Goal: Information Seeking & Learning: Learn about a topic

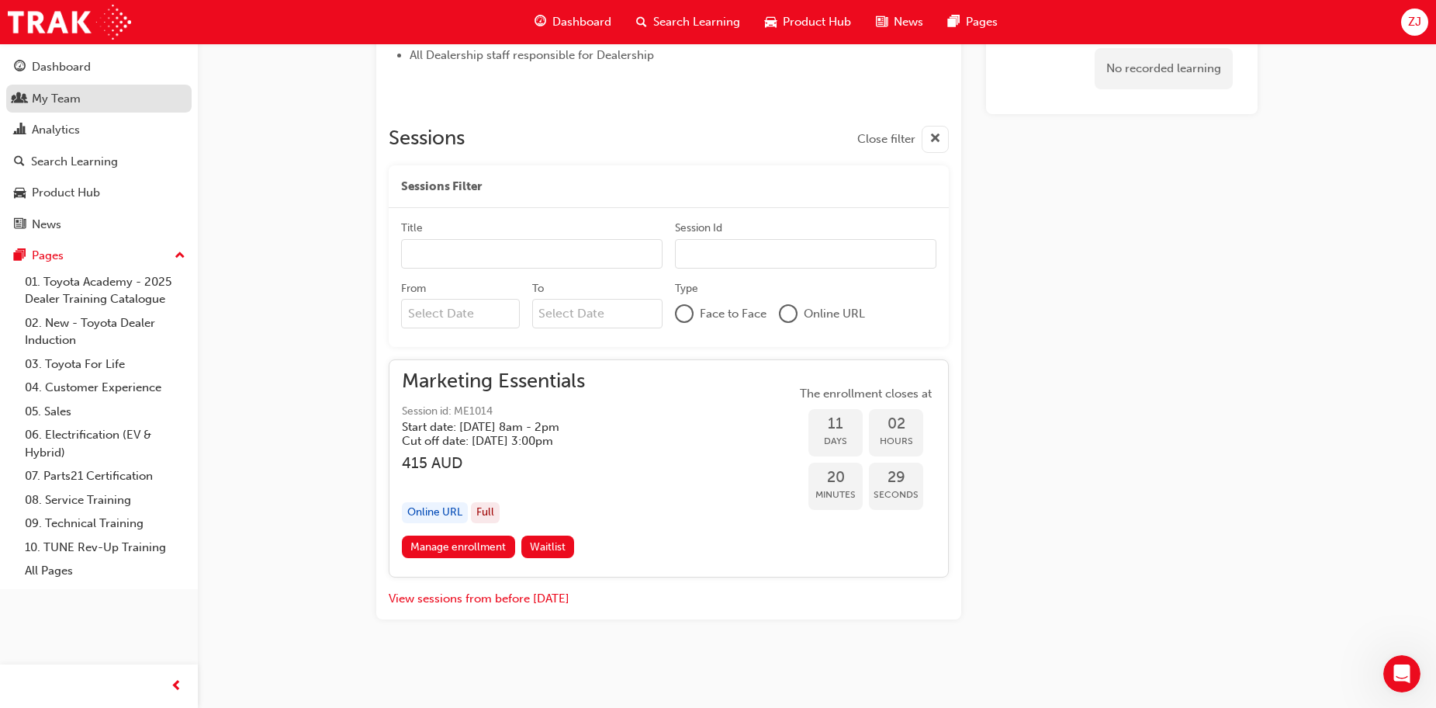
click at [71, 94] on div "My Team" at bounding box center [56, 99] width 49 height 18
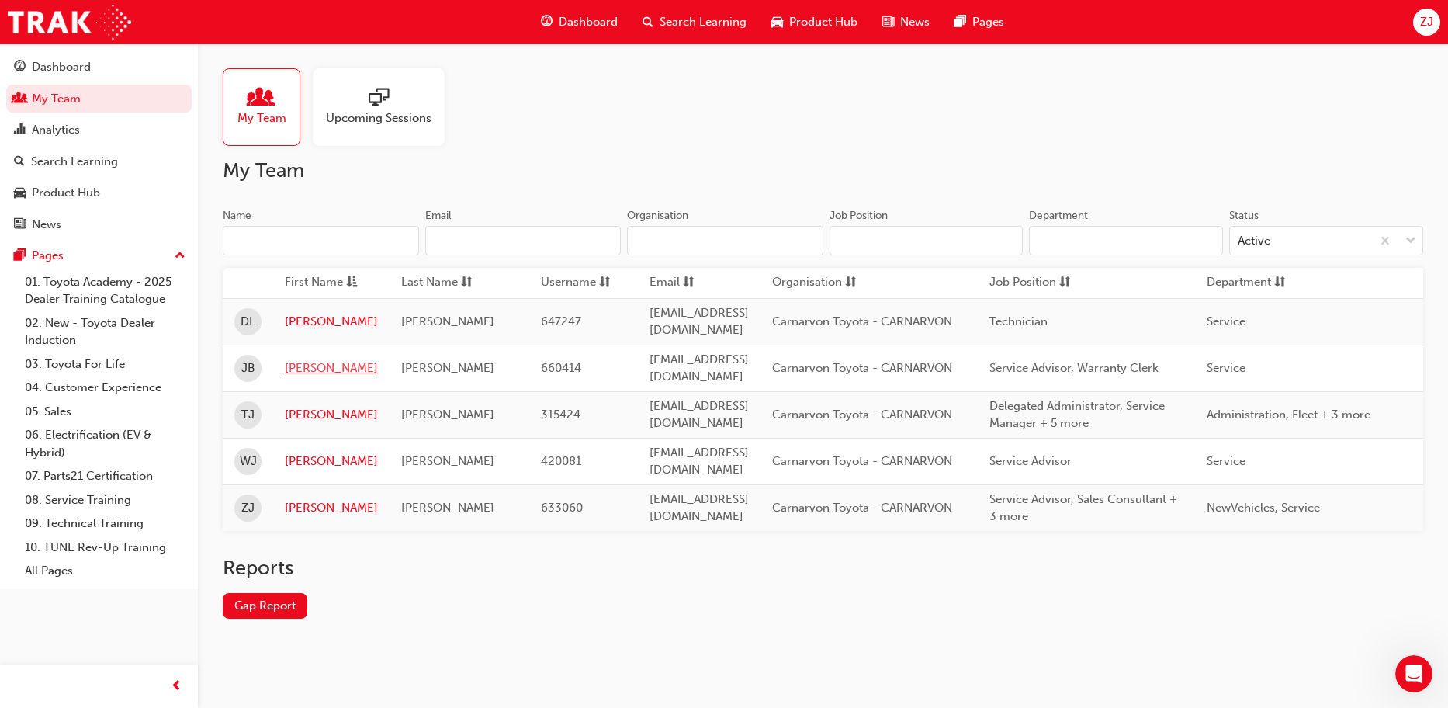
click at [303, 359] on link "[PERSON_NAME]" at bounding box center [331, 368] width 93 height 18
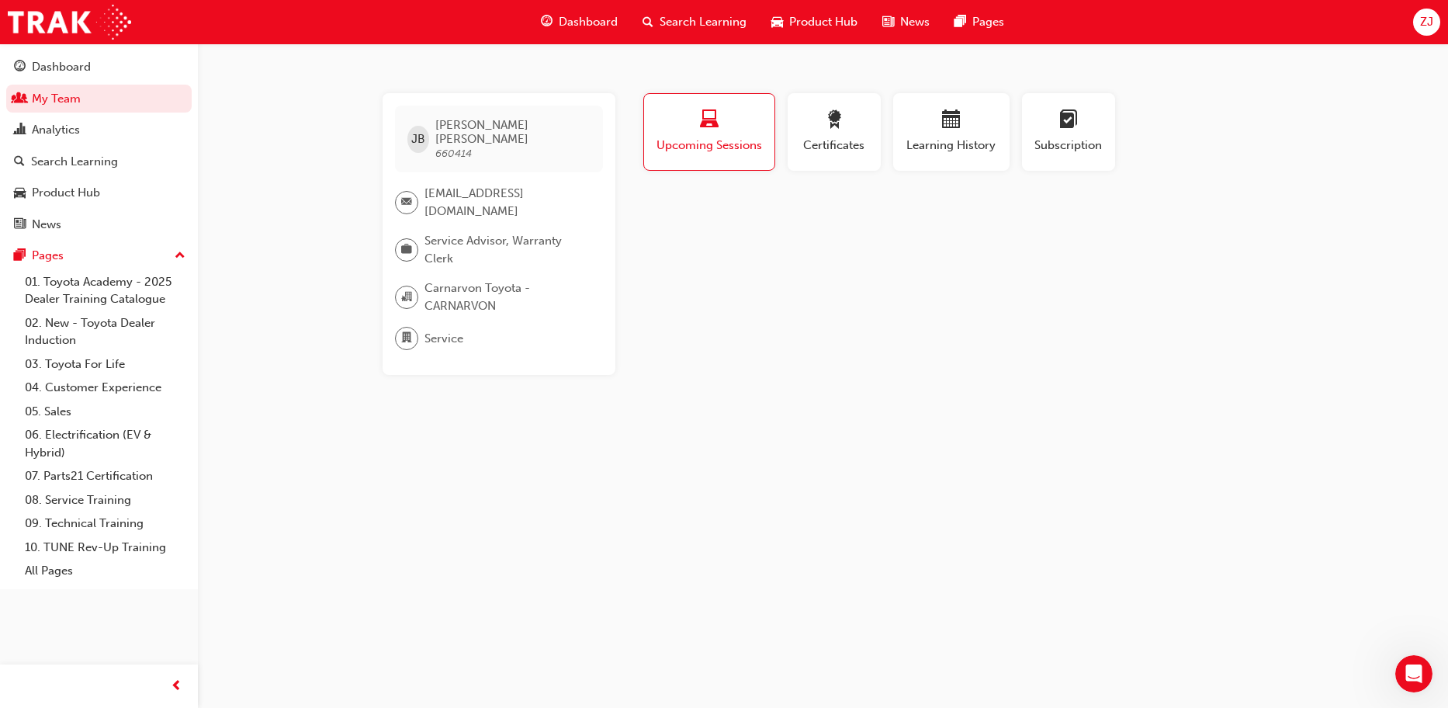
click at [649, 25] on span "search-icon" at bounding box center [647, 21] width 11 height 19
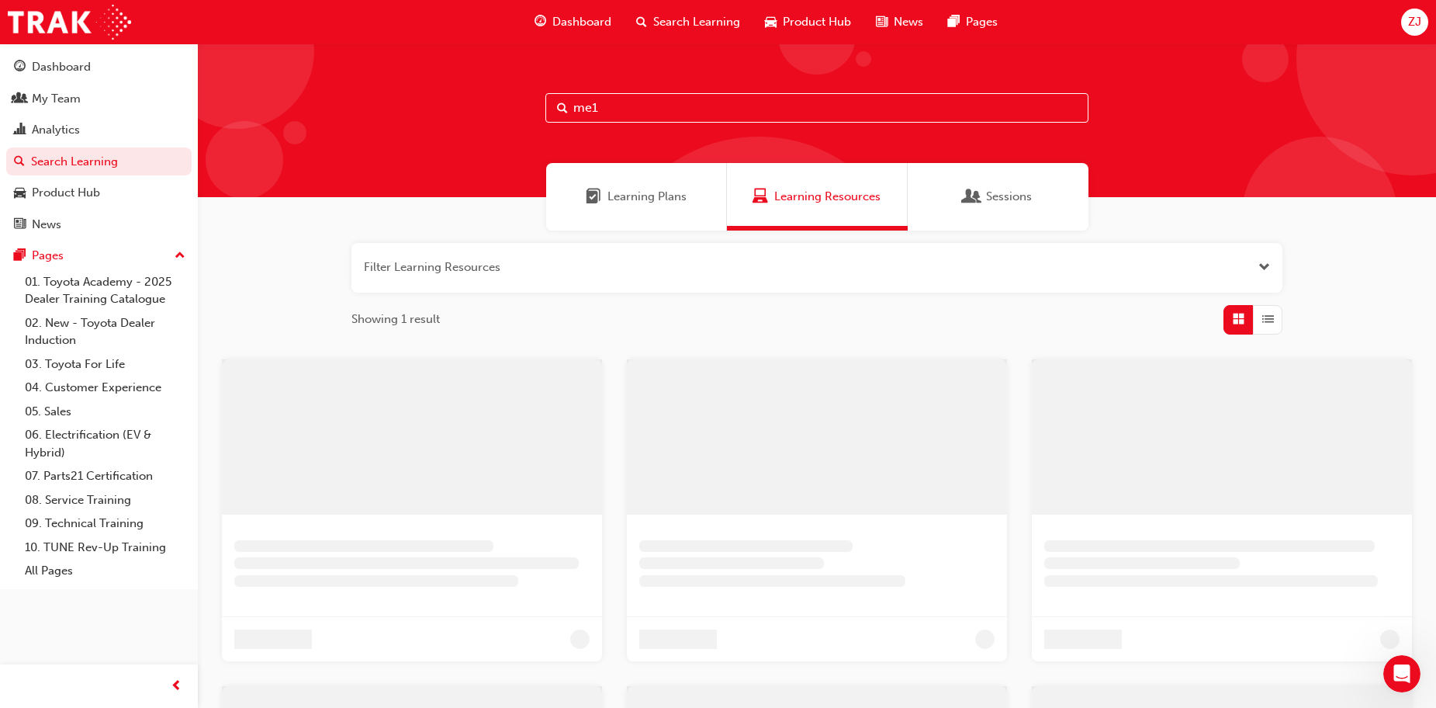
drag, startPoint x: 542, startPoint y: 99, endPoint x: 491, endPoint y: 90, distance: 51.9
click at [478, 89] on div "me1" at bounding box center [817, 120] width 1238 height 154
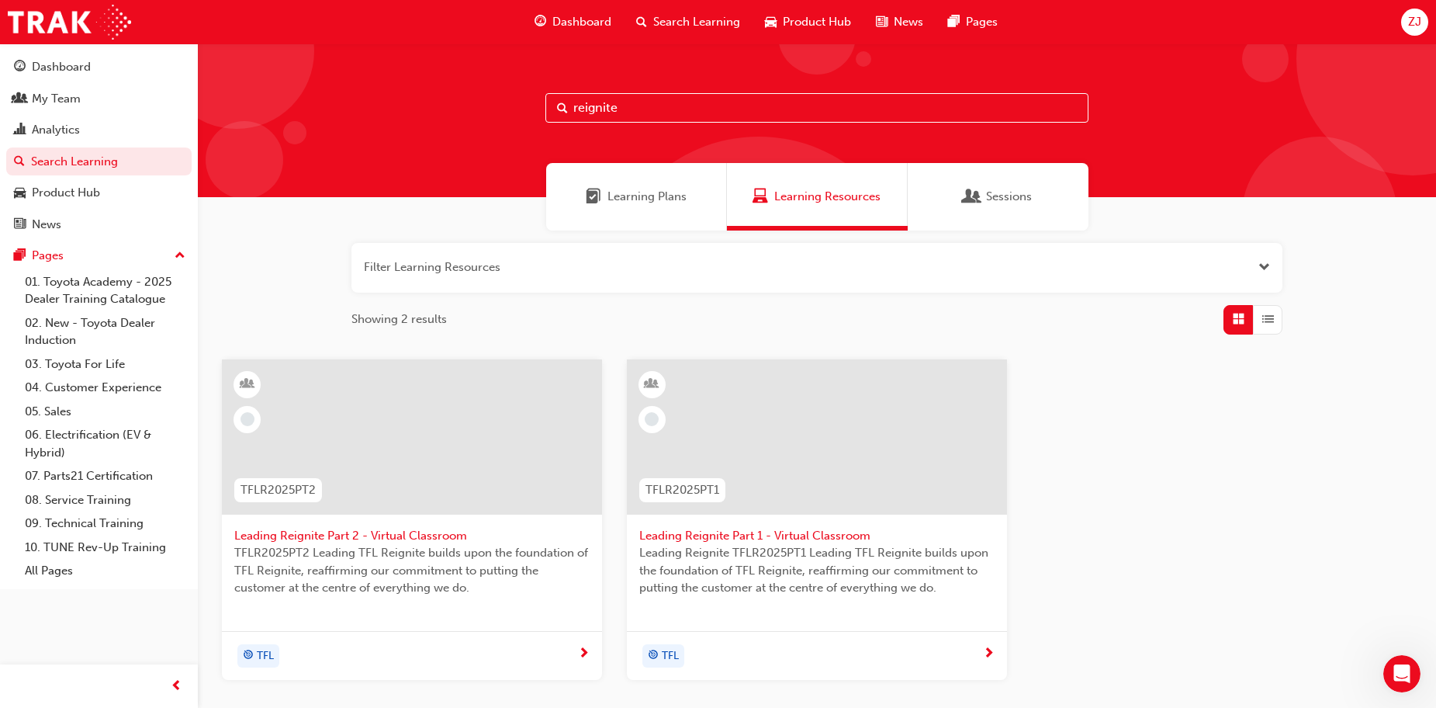
drag, startPoint x: 699, startPoint y: 106, endPoint x: 235, endPoint y: 64, distance: 465.9
click at [240, 64] on div "reignite" at bounding box center [817, 120] width 1238 height 154
type input "tfl"
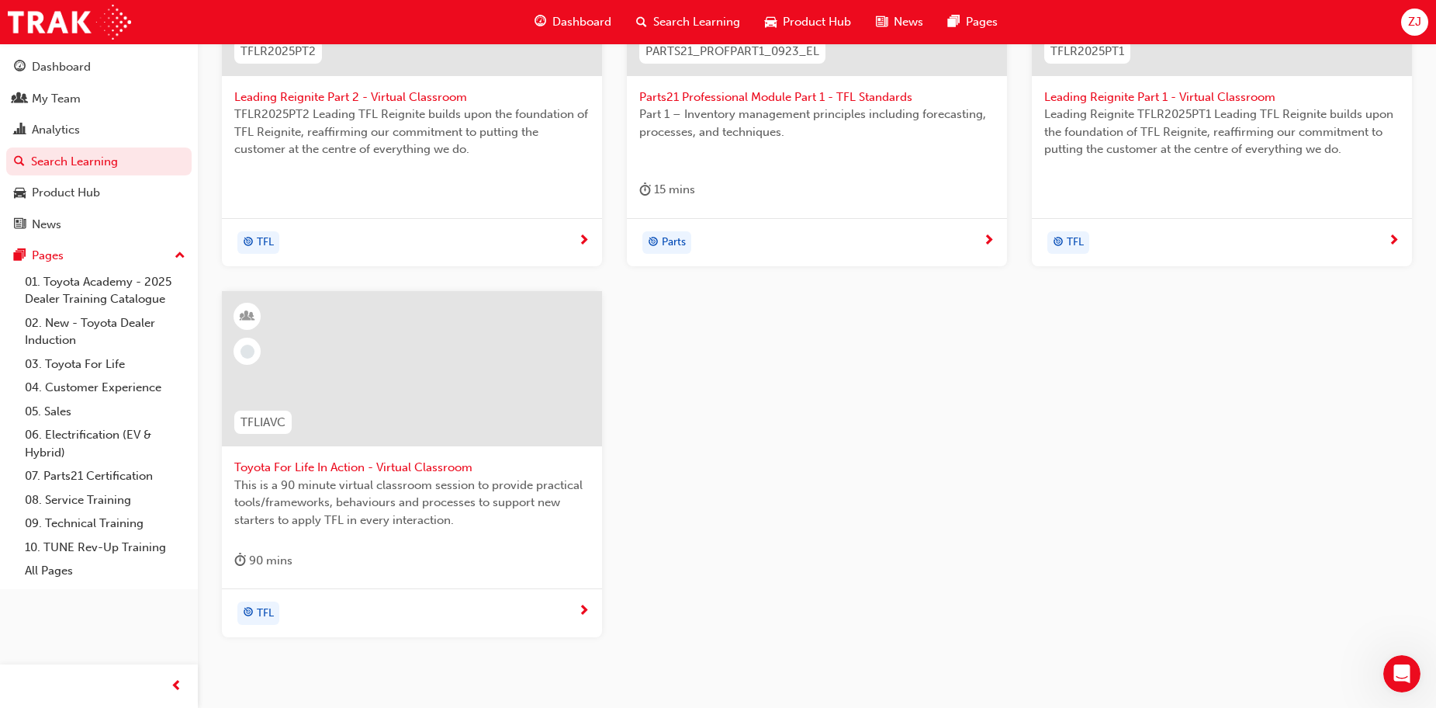
scroll to position [466, 0]
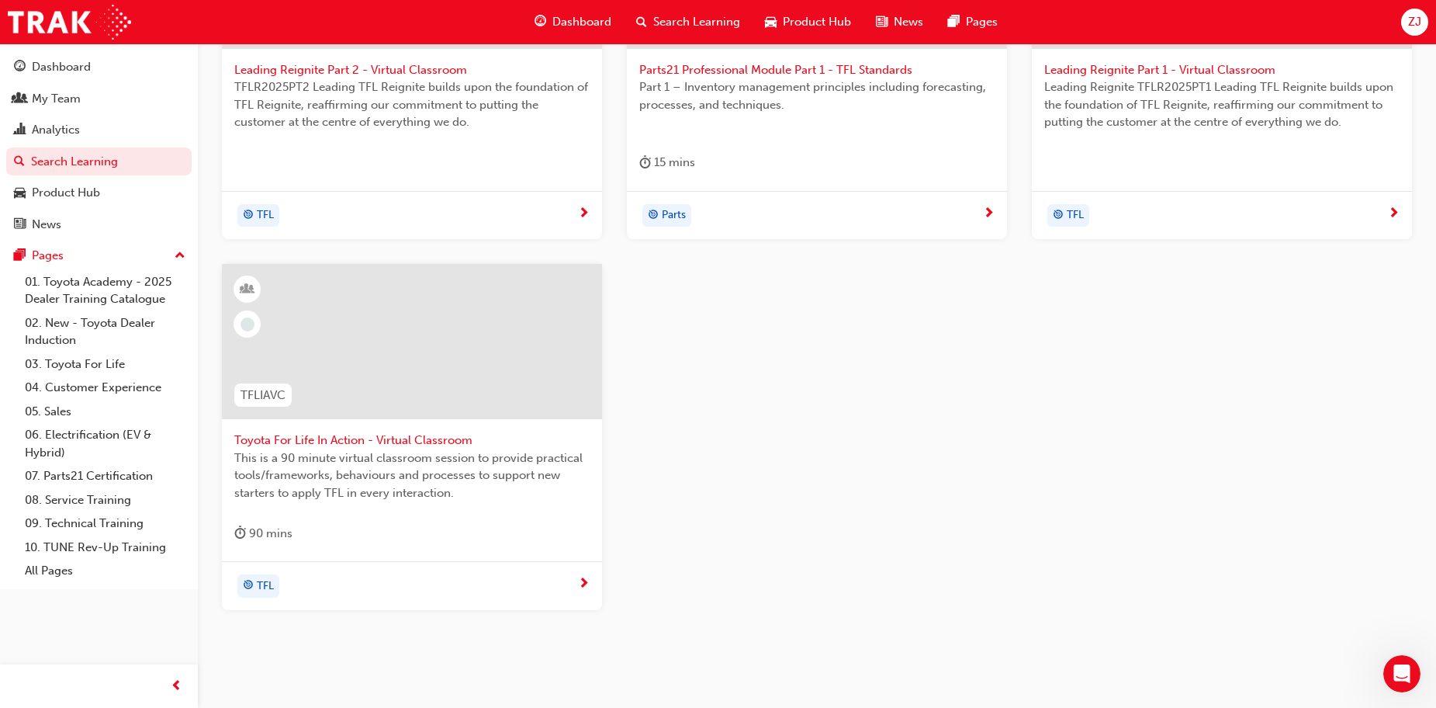
click at [433, 438] on span "Toyota For Life In Action - Virtual Classroom" at bounding box center [411, 440] width 355 height 18
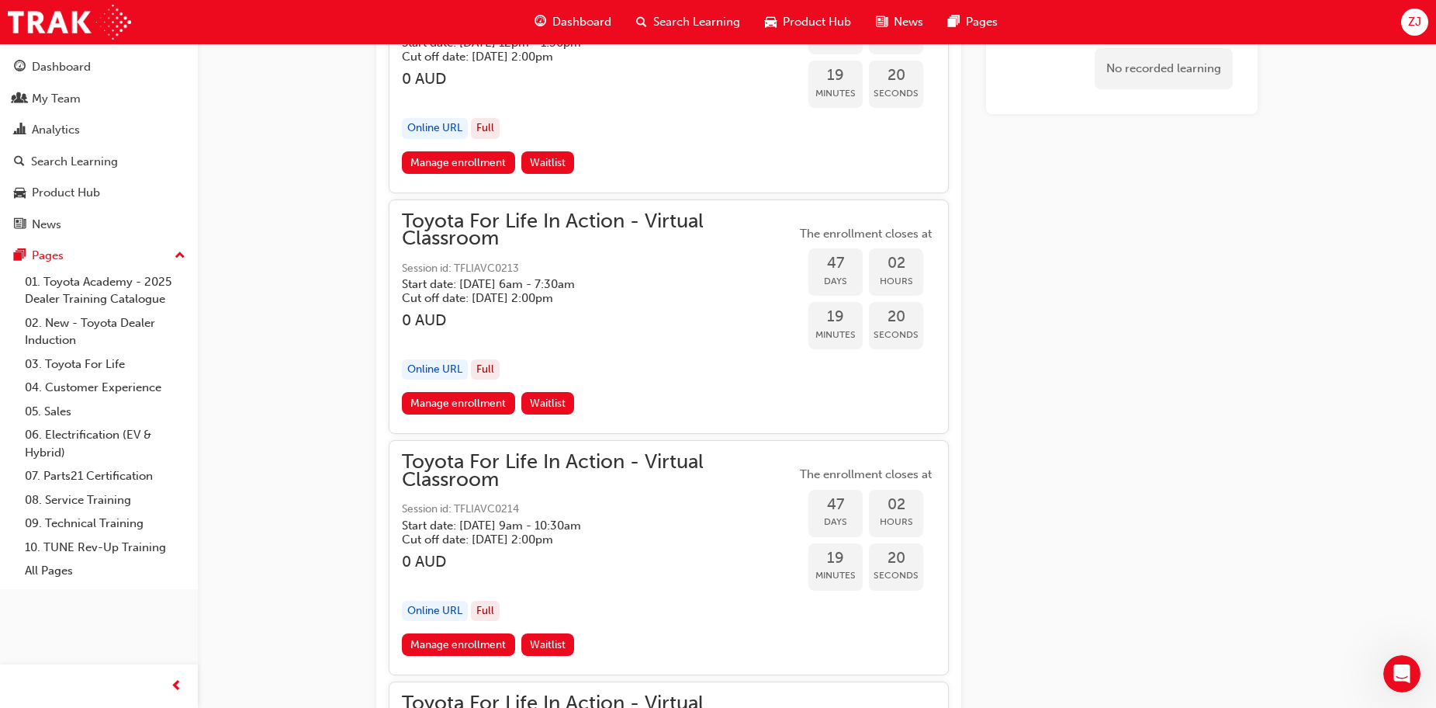
scroll to position [14083, 0]
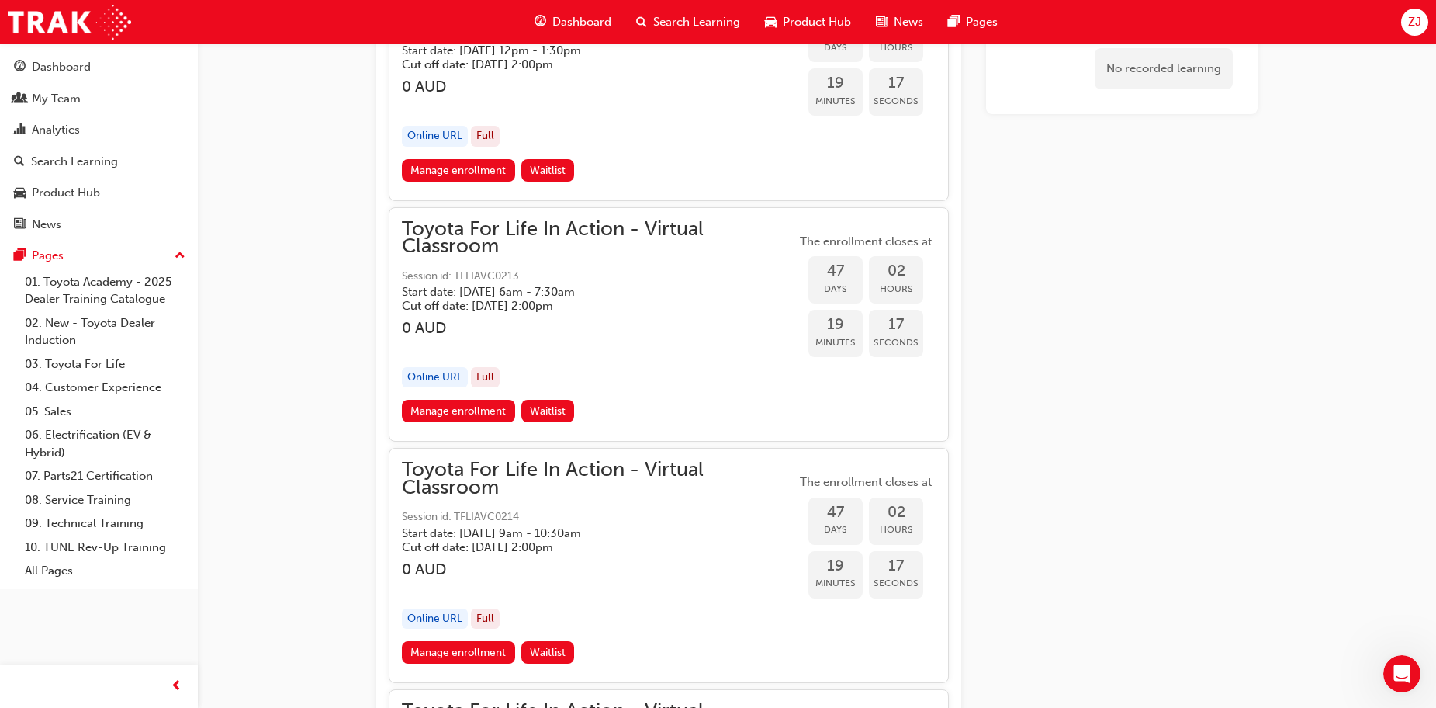
click at [557, 535] on h5 "Start date: [DATE] 9am - 10:30am" at bounding box center [586, 533] width 369 height 14
